Goal: Transaction & Acquisition: Purchase product/service

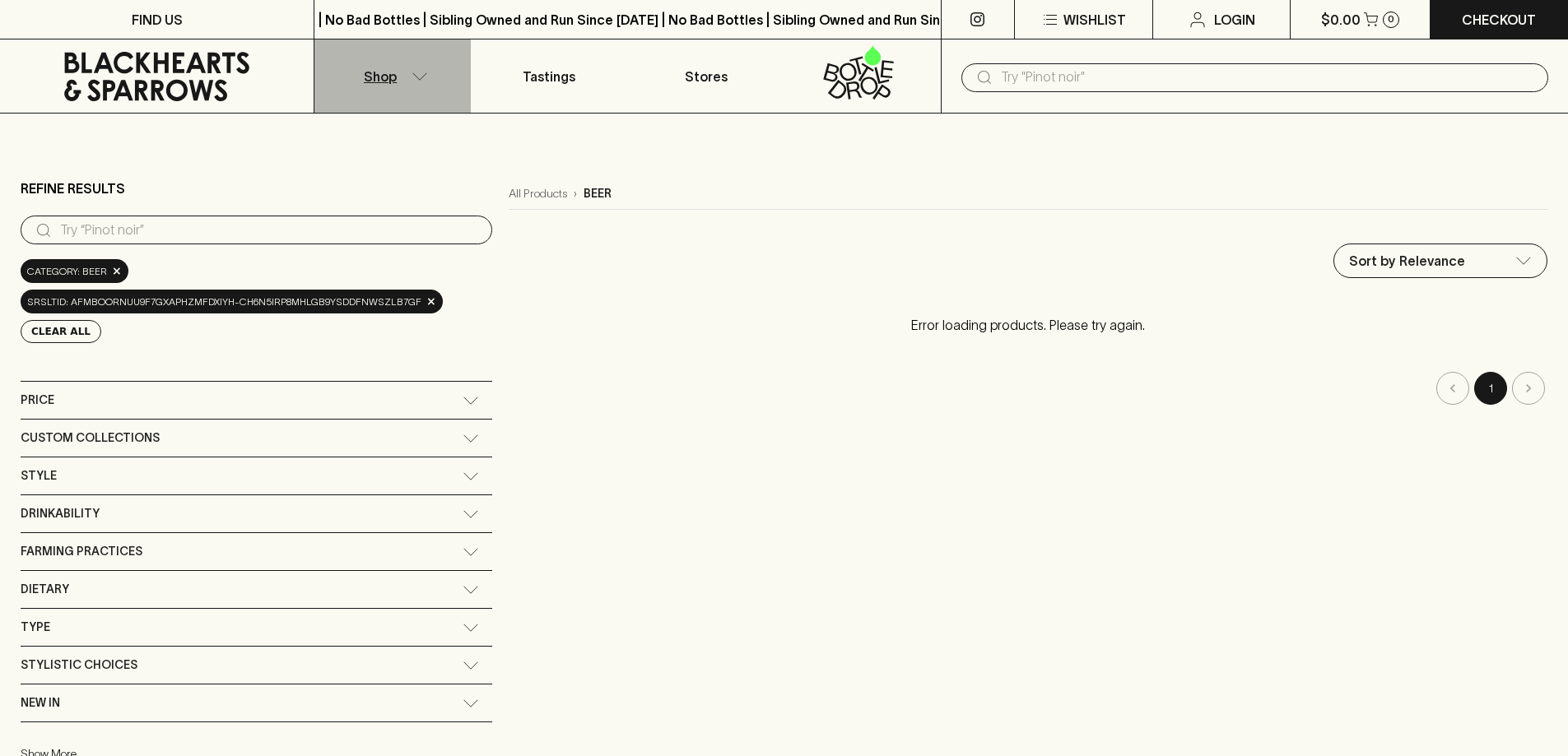
click at [422, 76] on icon "button" at bounding box center [419, 77] width 17 height 8
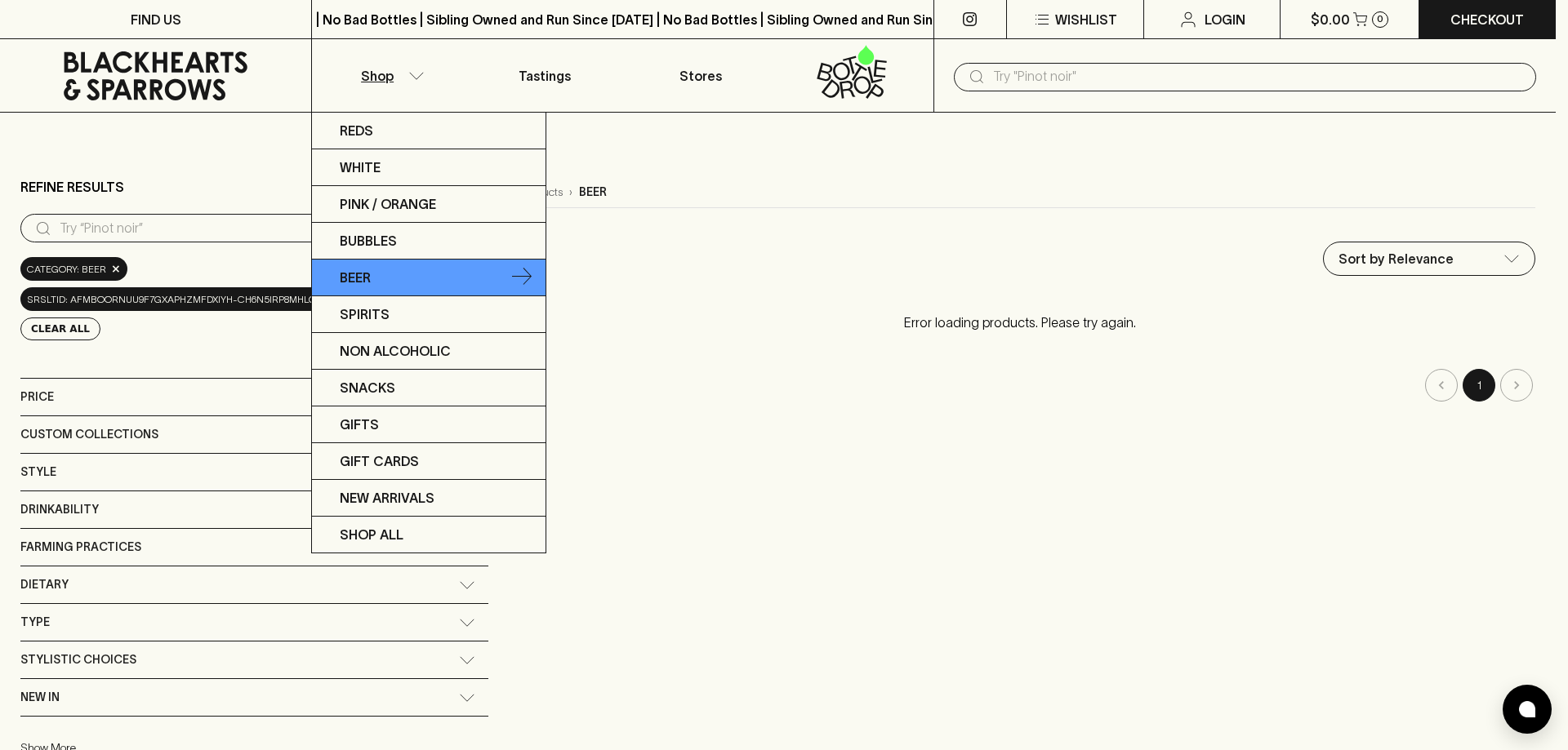
click at [356, 282] on p "Beer" at bounding box center [355, 278] width 31 height 19
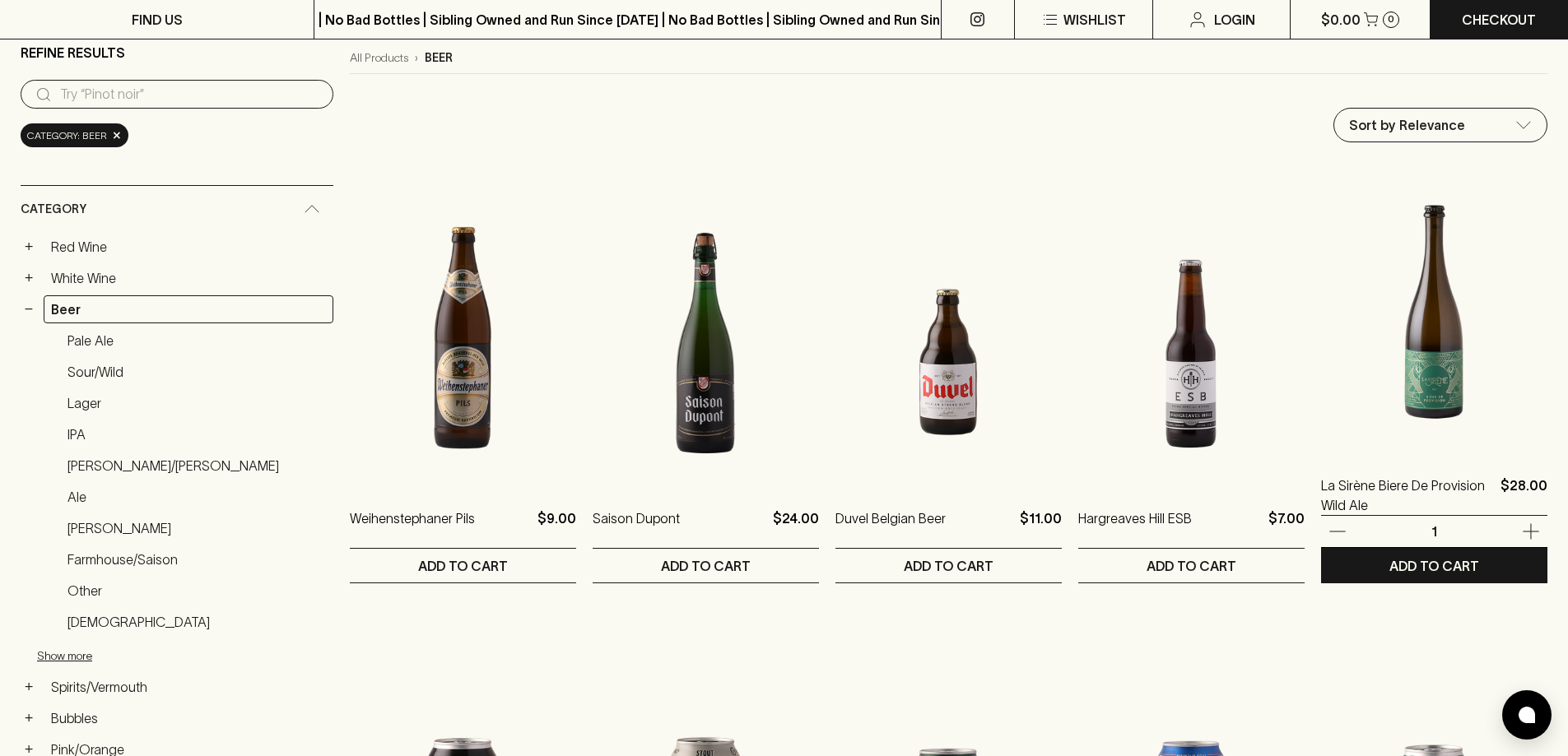
scroll to position [164, 0]
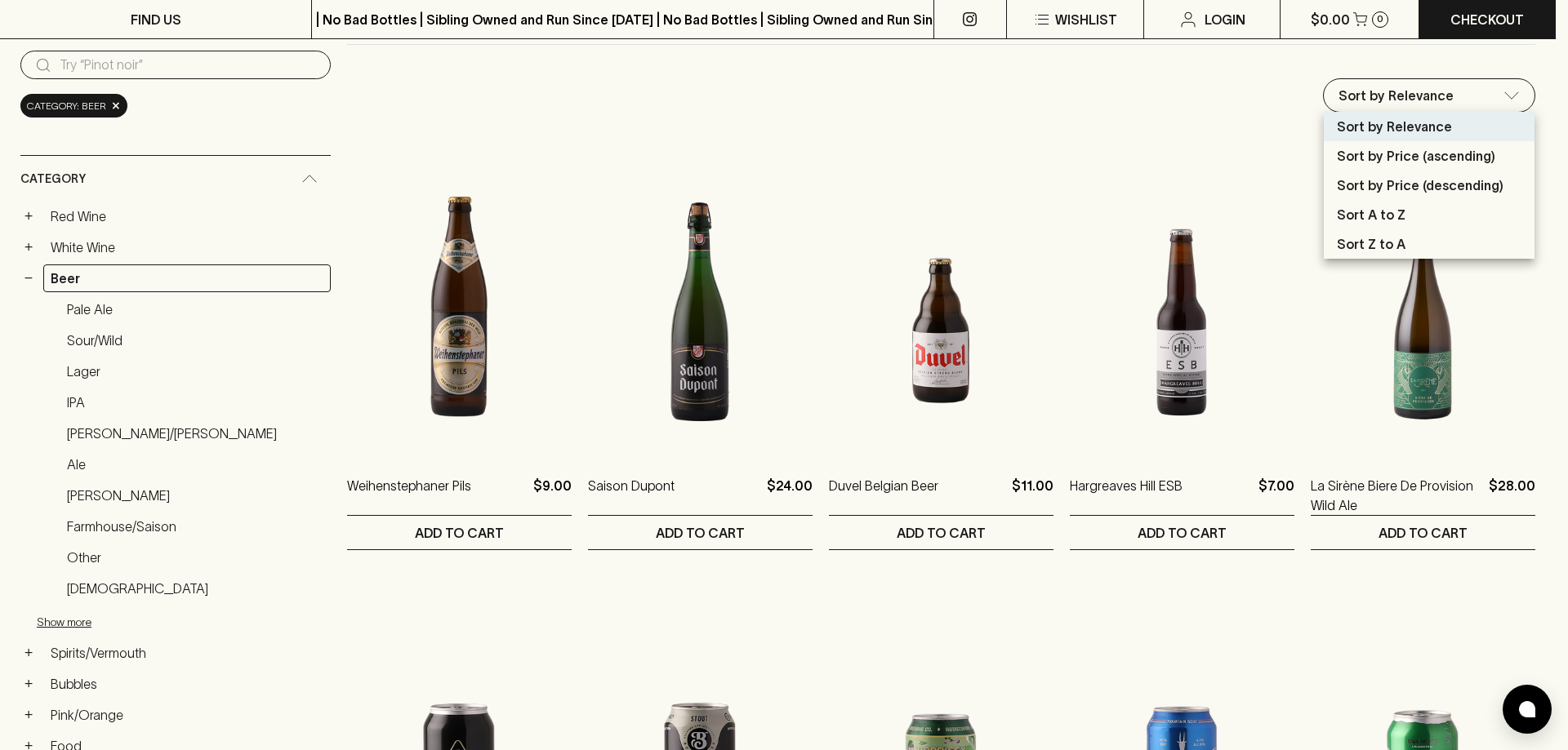
click at [1429, 160] on p "Sort by Price (ascending)" at bounding box center [1416, 156] width 158 height 19
type input "price:asc"
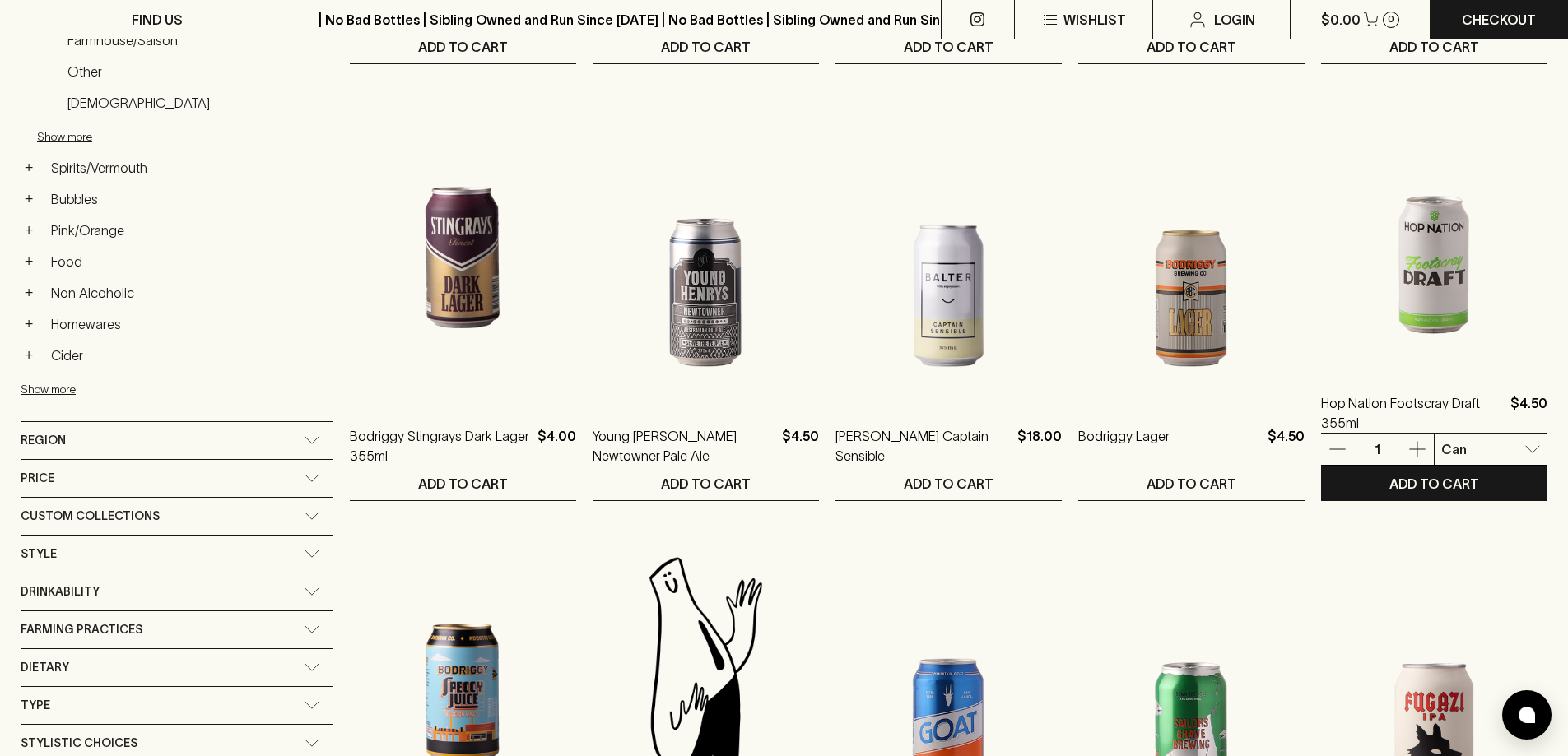
scroll to position [659, 0]
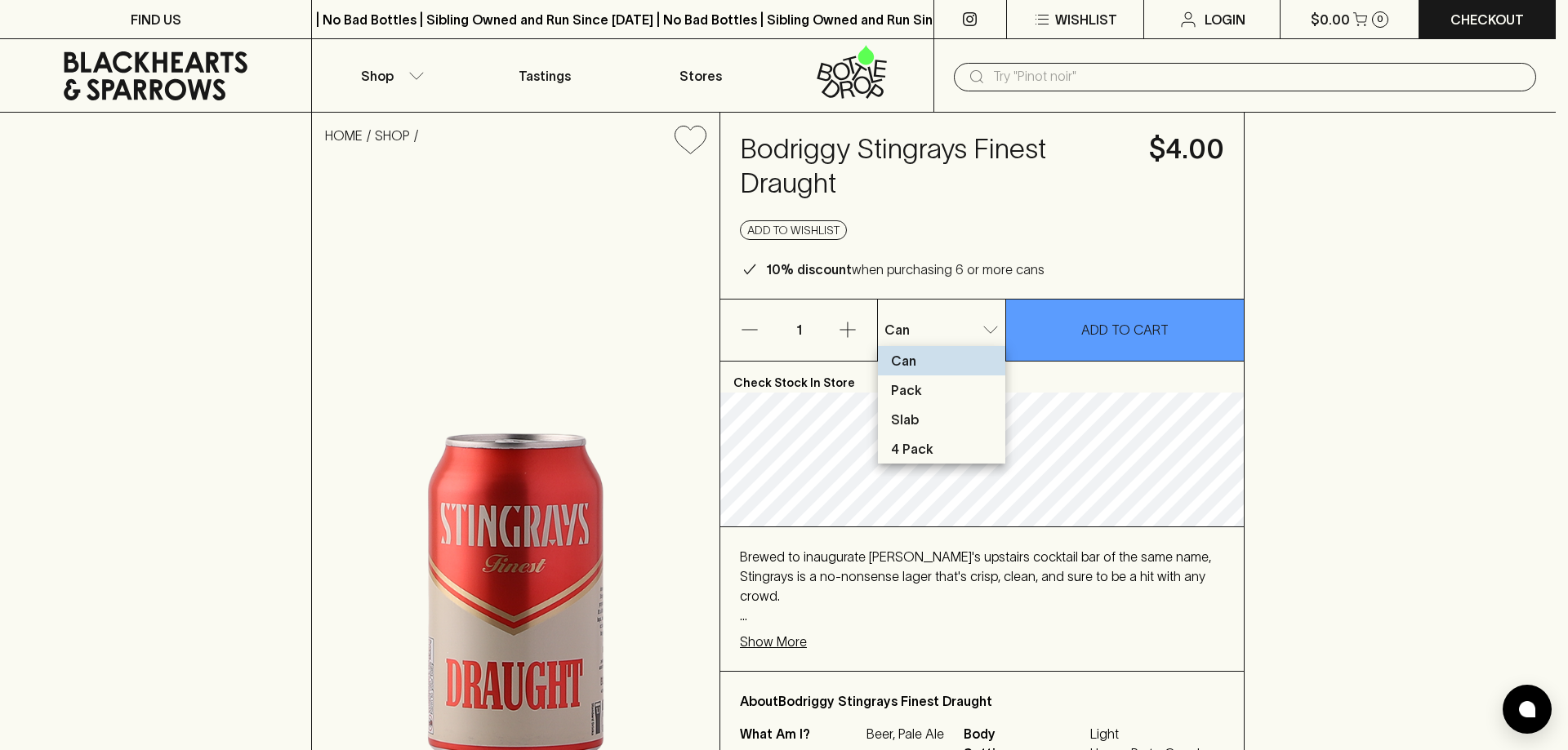
click at [914, 412] on p "Slab" at bounding box center [905, 419] width 28 height 19
type input "2"
